Goal: Use online tool/utility: Utilize a website feature to perform a specific function

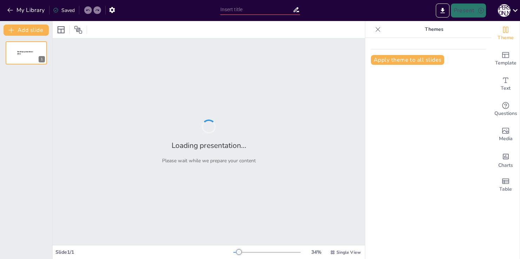
type input "Принципи безпечної життєдіяльності: Аналіз природних, техногенних та соціальних…"
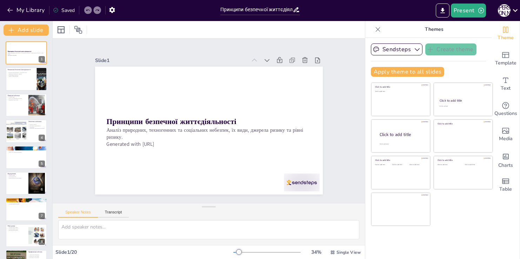
checkbox input "true"
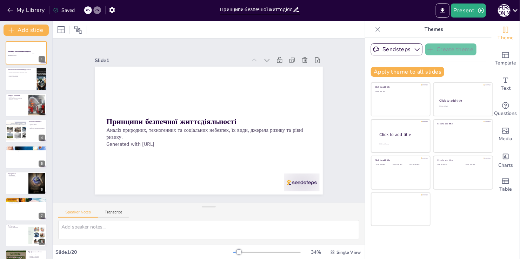
checkbox input "true"
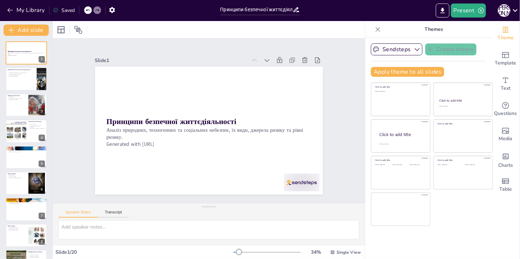
checkbox input "true"
